Goal: Find specific page/section: Find specific page/section

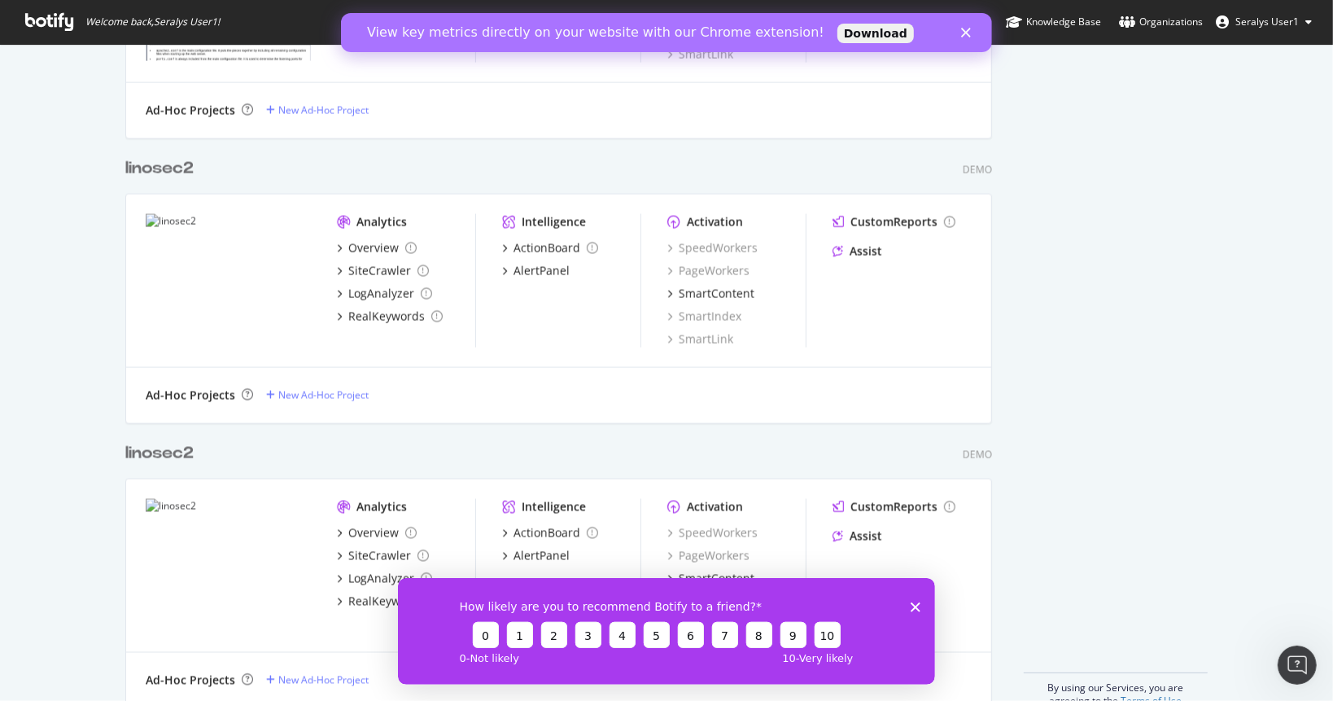
scroll to position [1991, 0]
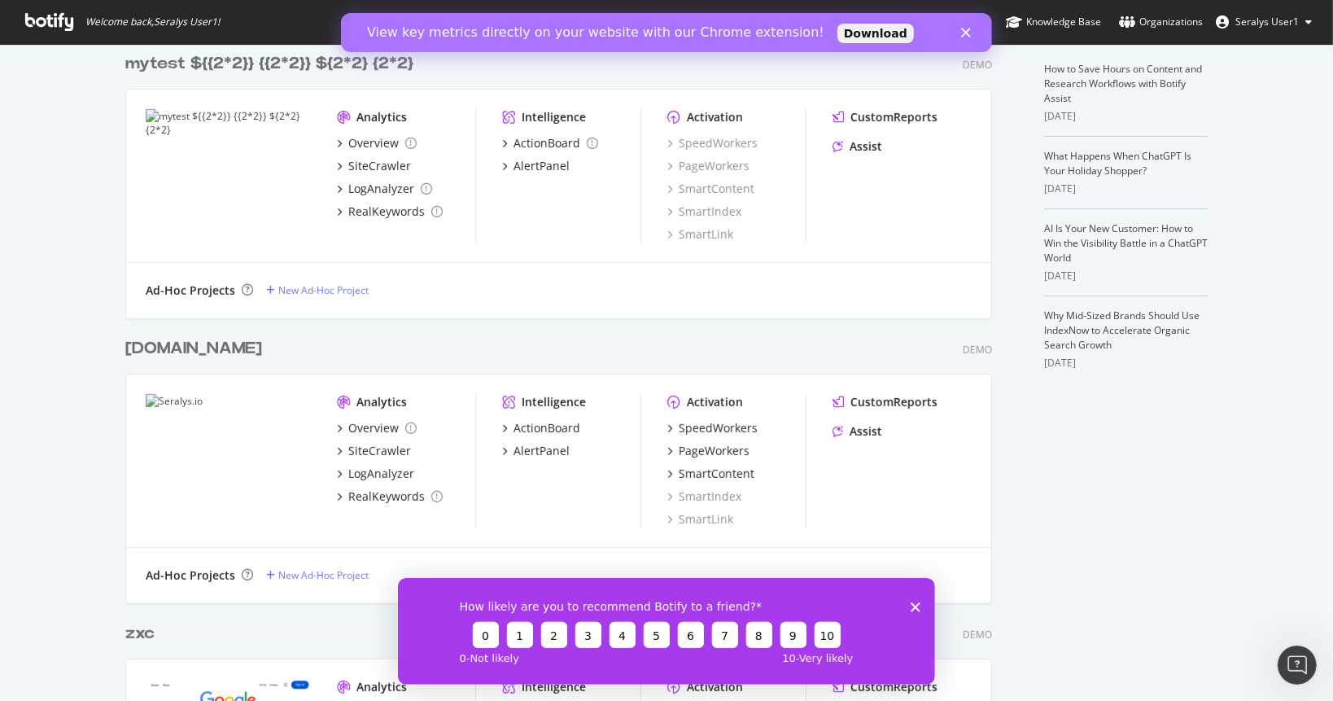
scroll to position [326, 0]
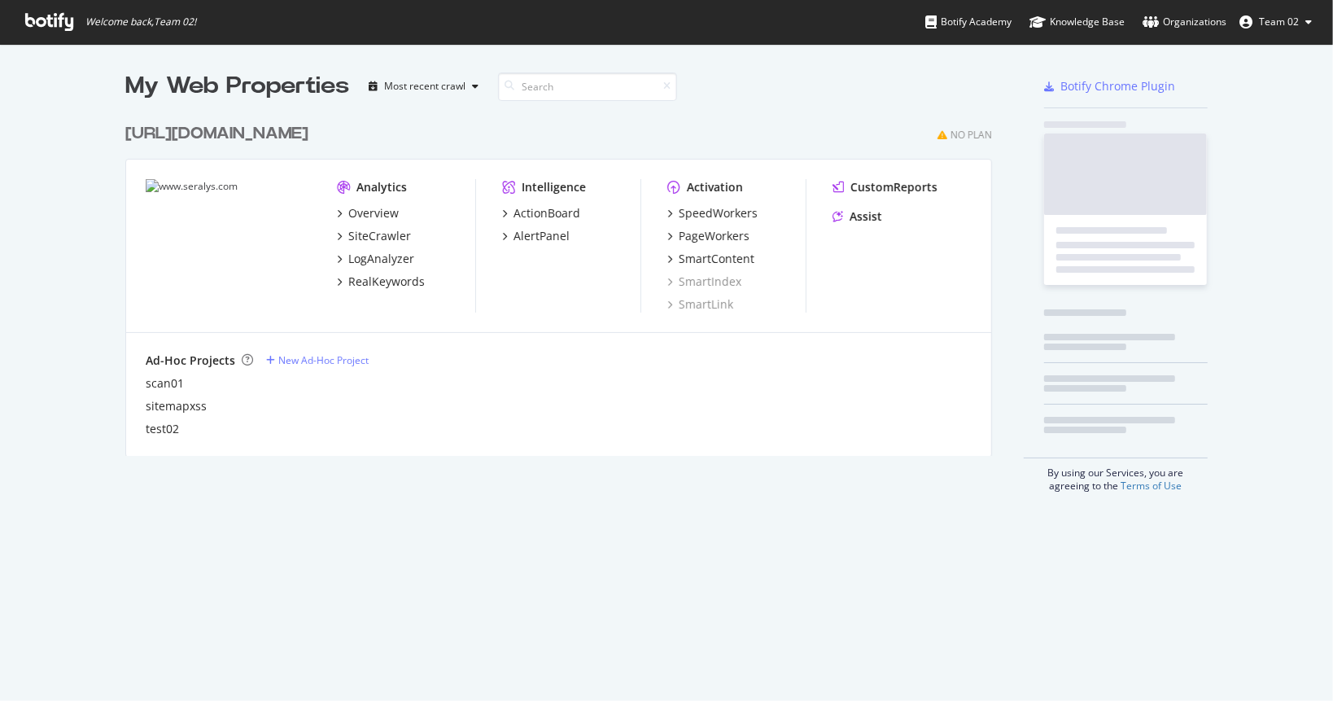
scroll to position [340, 868]
